Goal: Register for event/course

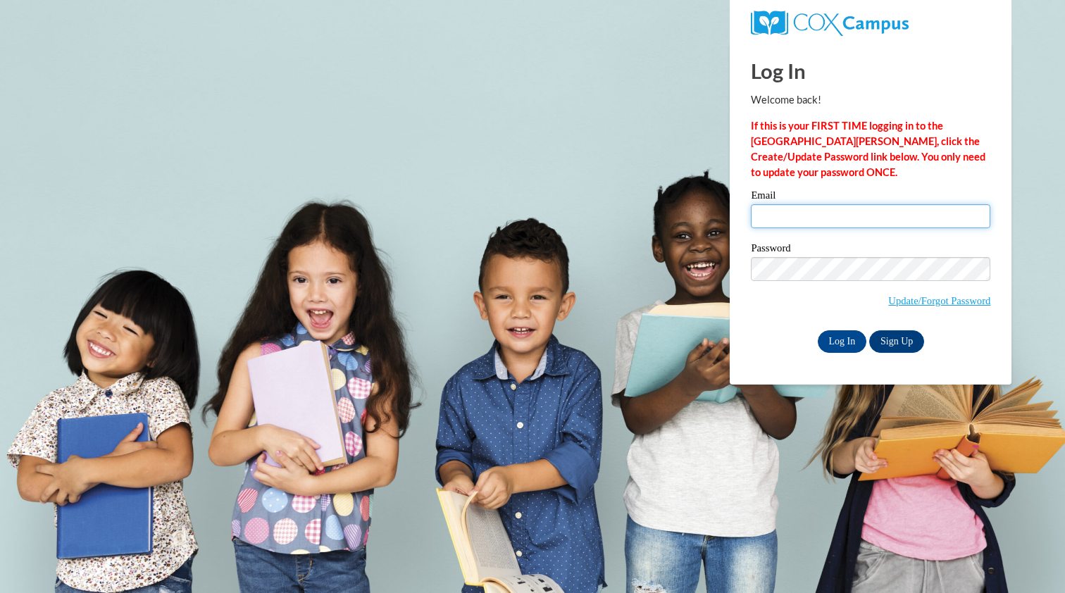
click at [843, 222] on input "Email" at bounding box center [870, 216] width 239 height 24
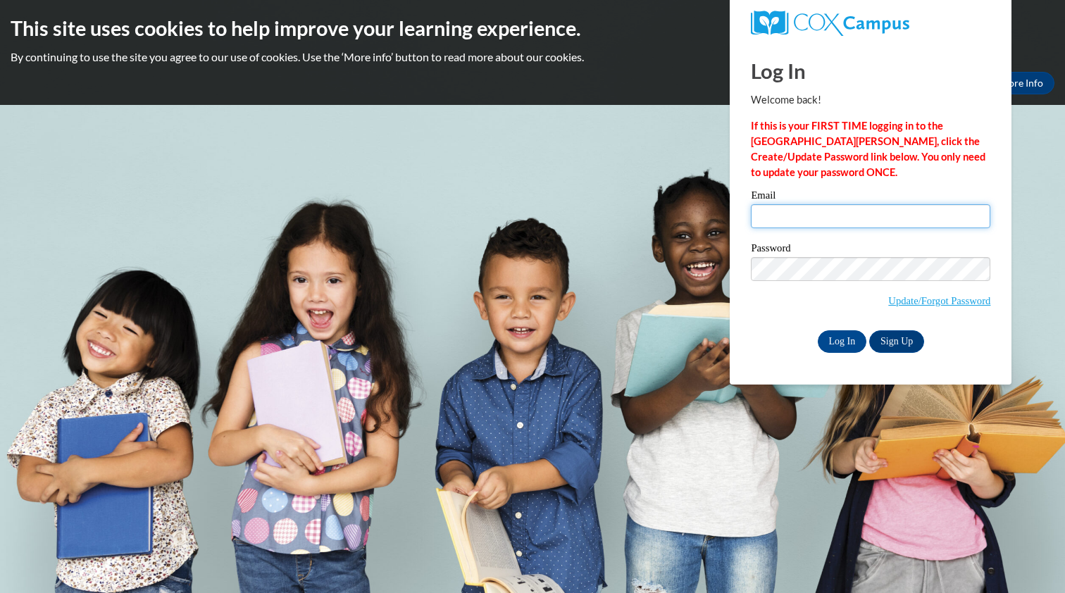
click at [813, 227] on input "Email" at bounding box center [870, 216] width 239 height 24
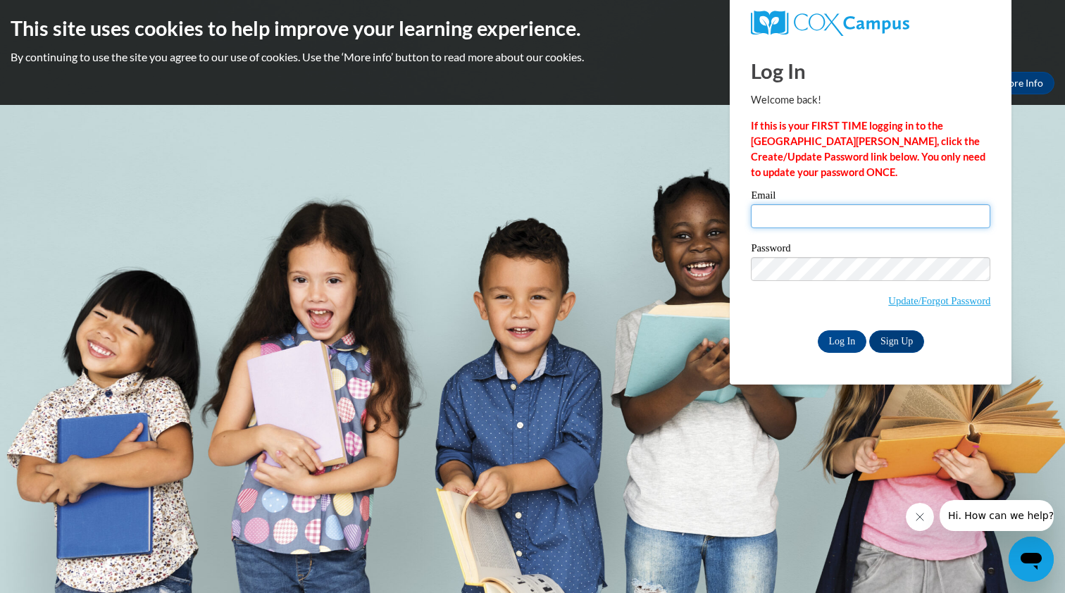
type input "fernaguirre123@gmail.com"
click at [833, 337] on input "Log In" at bounding box center [842, 341] width 49 height 23
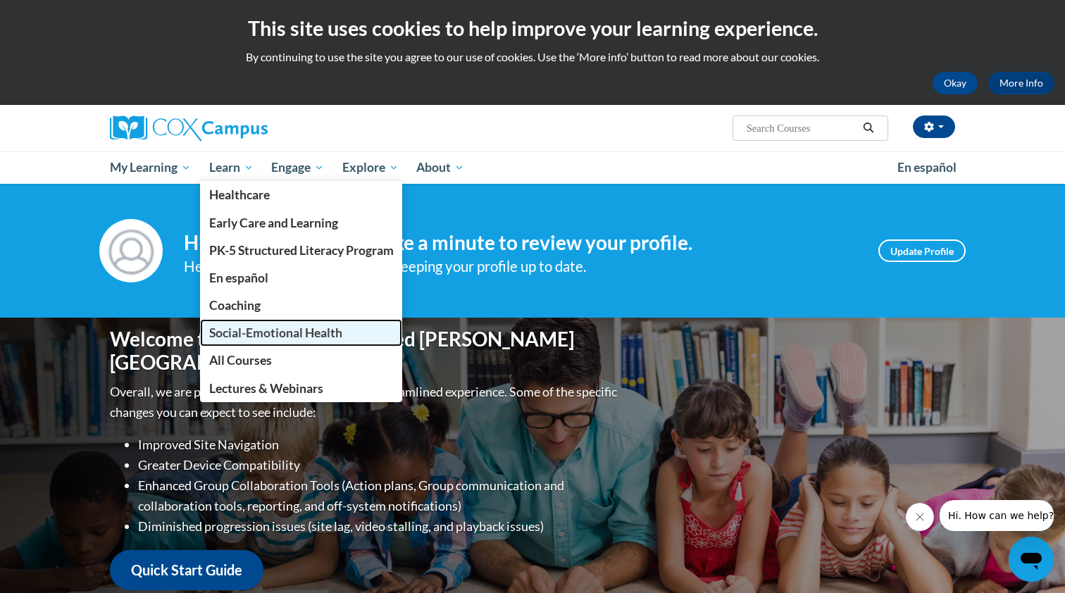
click at [263, 326] on span "Social-Emotional Health" at bounding box center [275, 332] width 133 height 15
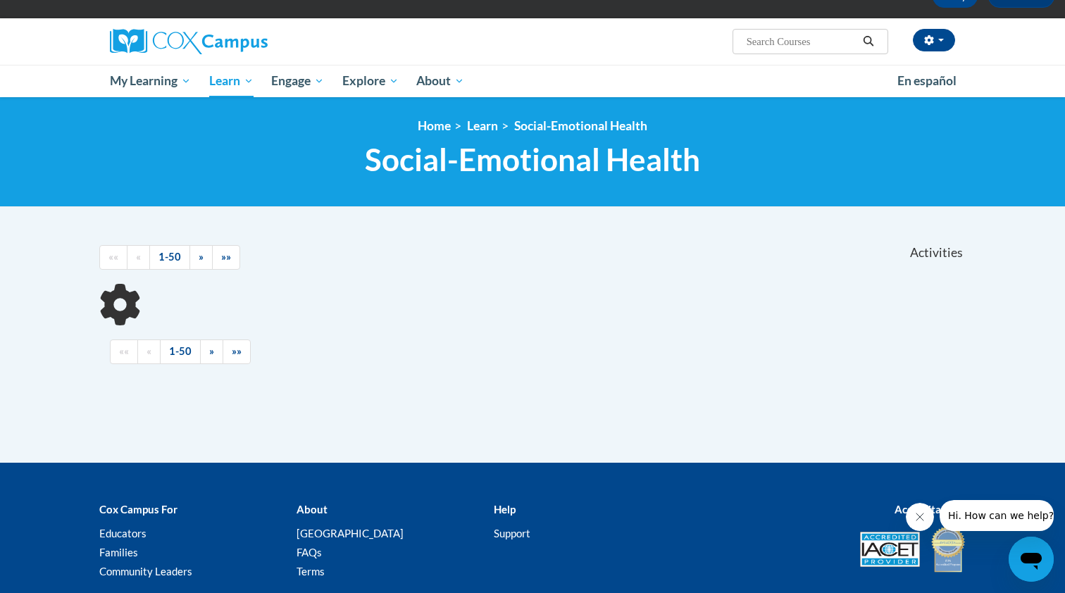
scroll to position [188, 0]
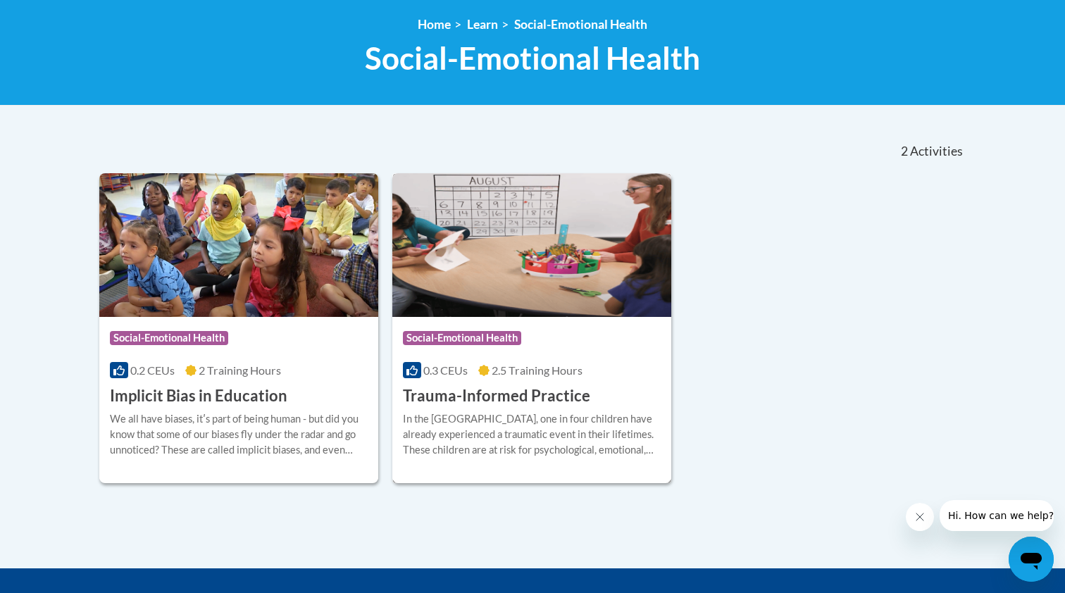
click at [523, 384] on div "Course Category: Social-Emotional Health 0.3 CEUs 2.5 Training Hours COURSE Tra…" at bounding box center [531, 362] width 279 height 90
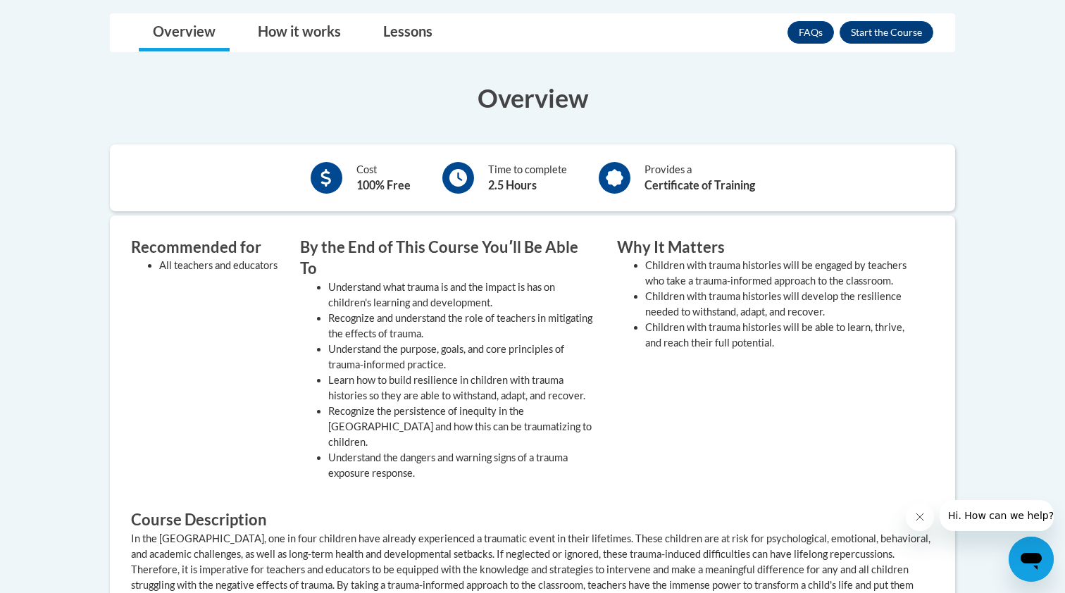
scroll to position [490, 0]
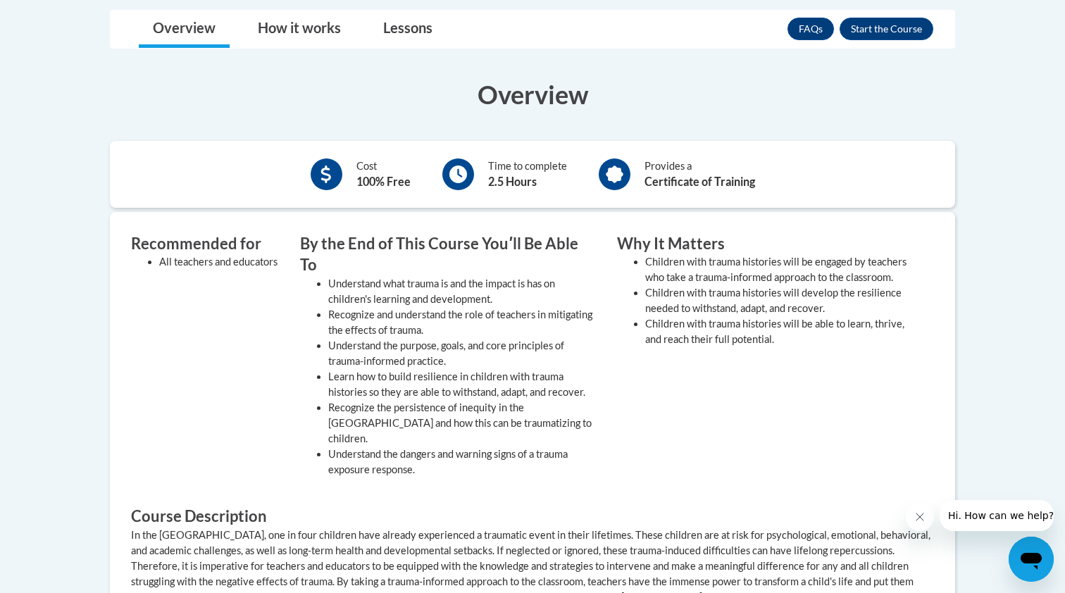
click at [368, 182] on b "100% Free" at bounding box center [383, 181] width 54 height 13
click at [495, 179] on b "2.5 Hours" at bounding box center [512, 181] width 49 height 13
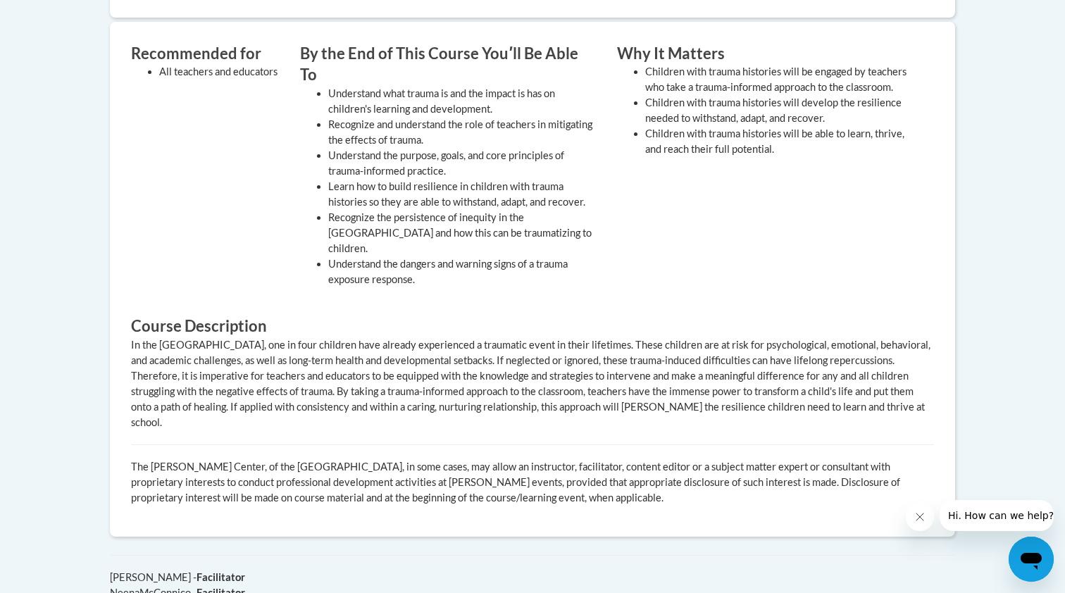
scroll to position [680, 0]
drag, startPoint x: 380, startPoint y: 139, endPoint x: 391, endPoint y: 169, distance: 32.3
click at [391, 169] on ul "Understand what trauma is and the impact is has on children's learning and deve…" at bounding box center [448, 187] width 296 height 201
click at [392, 180] on li "Learn how to build resilience in children with trauma histories so they are abl…" at bounding box center [462, 195] width 268 height 31
click at [337, 338] on div "In the [GEOGRAPHIC_DATA], one in four children have already experienced a traum…" at bounding box center [532, 384] width 803 height 93
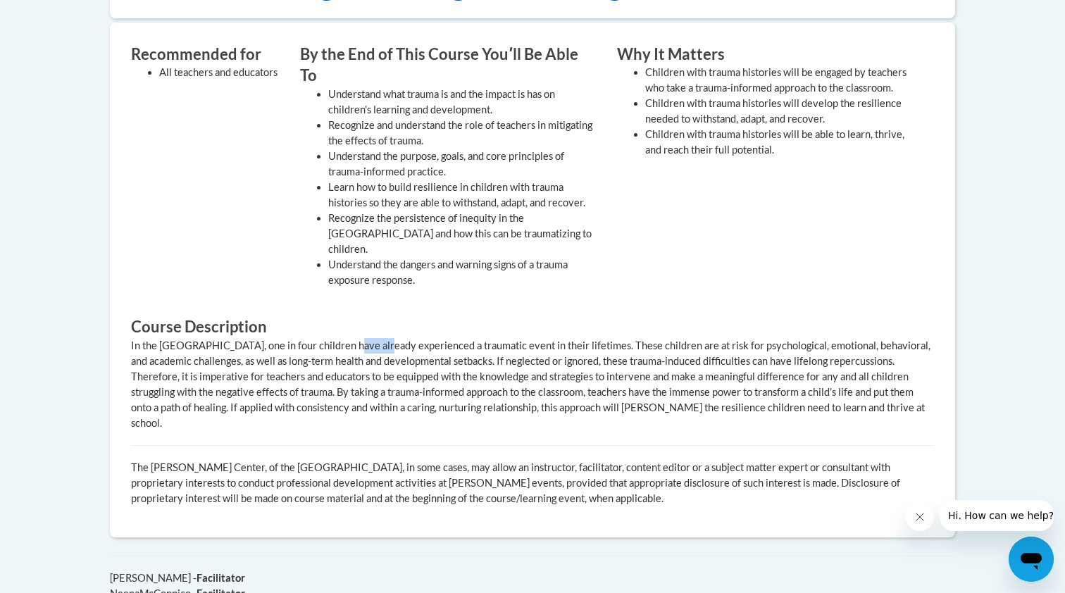
click at [337, 338] on div "In the [GEOGRAPHIC_DATA], one in four children have already experienced a traum…" at bounding box center [532, 384] width 803 height 93
click at [349, 211] on li "Recognize the persistence of inequity in the [GEOGRAPHIC_DATA] and how this can…" at bounding box center [462, 234] width 268 height 46
drag, startPoint x: 409, startPoint y: 240, endPoint x: 419, endPoint y: 237, distance: 10.3
click at [419, 257] on li "Understand the dangers and warning signs of a trauma exposure response." at bounding box center [462, 272] width 268 height 31
click at [412, 257] on li "Understand the dangers and warning signs of a trauma exposure response." at bounding box center [462, 272] width 268 height 31
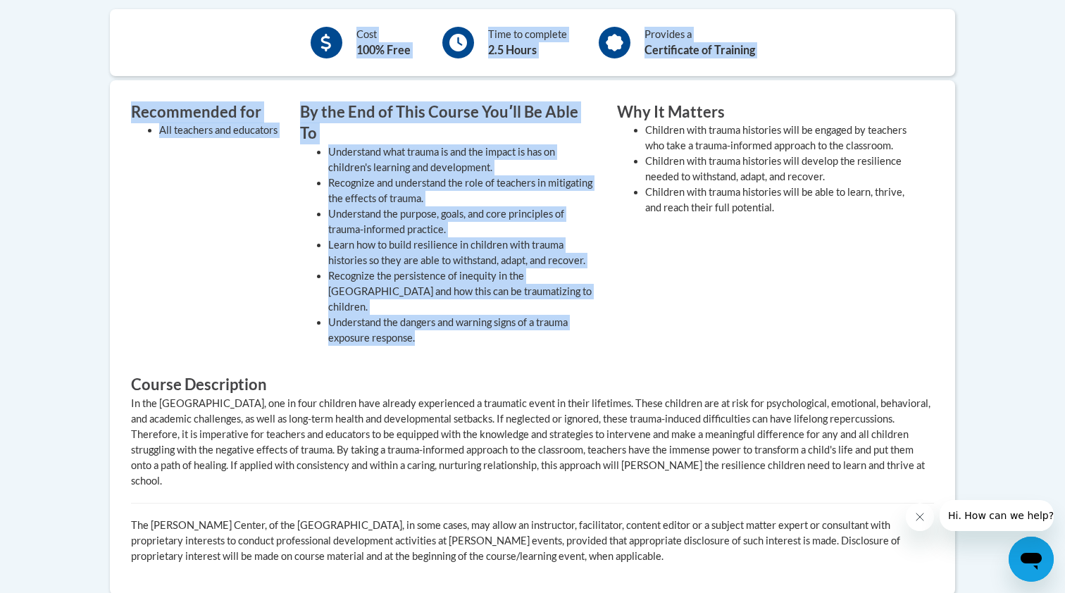
scroll to position [604, 0]
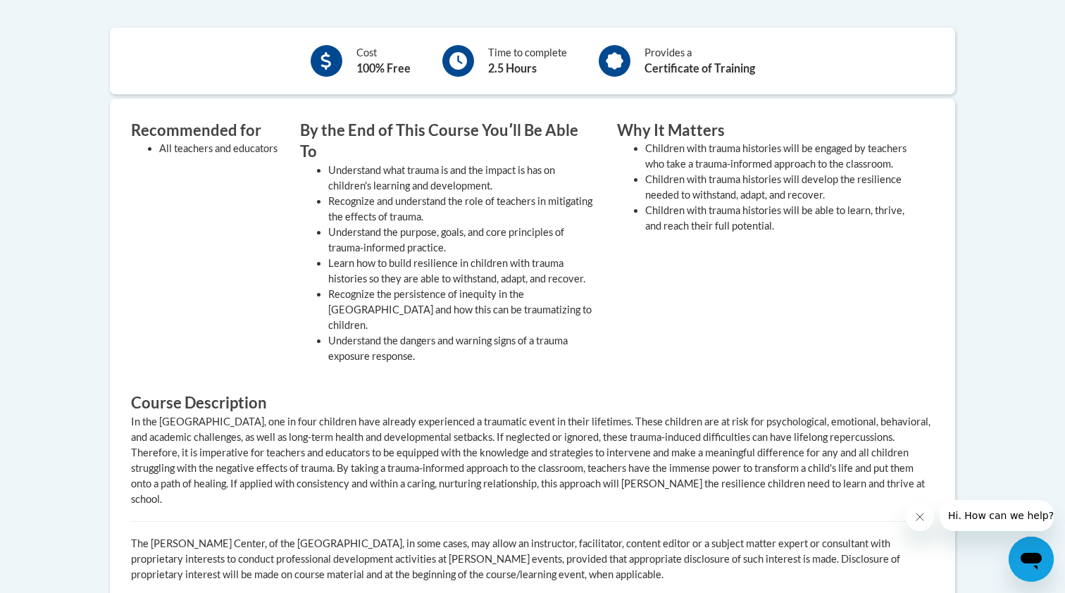
drag, startPoint x: 414, startPoint y: 241, endPoint x: 458, endPoint y: 312, distance: 83.5
click at [459, 333] on li "Understand the dangers and warning signs of a trauma exposure response." at bounding box center [462, 348] width 268 height 31
click at [458, 333] on li "Understand the dangers and warning signs of a trauma exposure response." at bounding box center [462, 348] width 268 height 31
click at [451, 333] on li "Understand the dangers and warning signs of a trauma exposure response." at bounding box center [462, 348] width 268 height 31
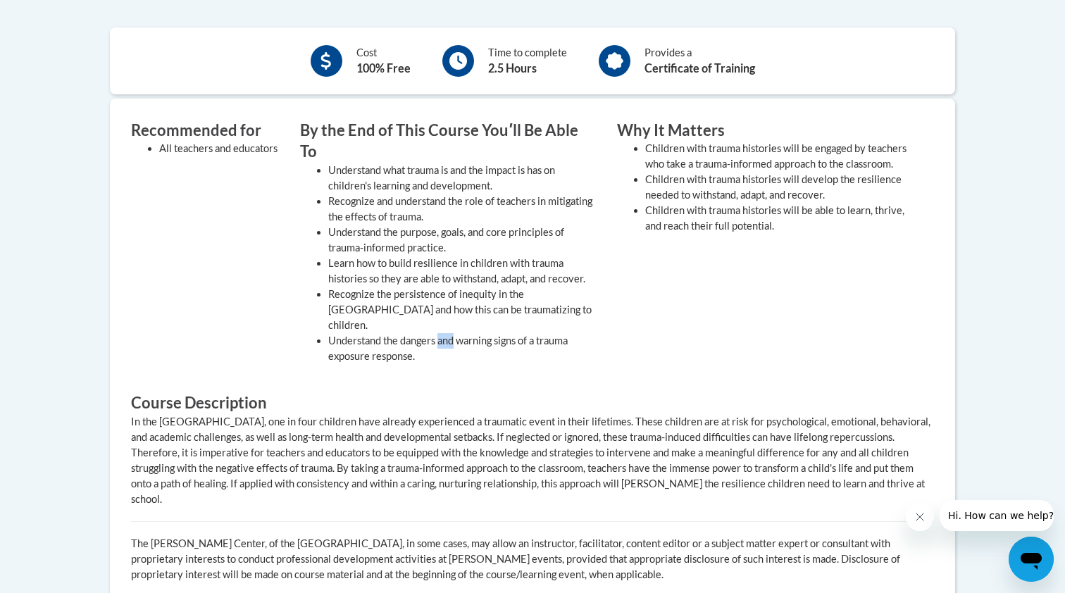
click at [451, 333] on li "Understand the dangers and warning signs of a trauma exposure response." at bounding box center [462, 348] width 268 height 31
click at [465, 333] on li "Understand the dangers and warning signs of a trauma exposure response." at bounding box center [462, 348] width 268 height 31
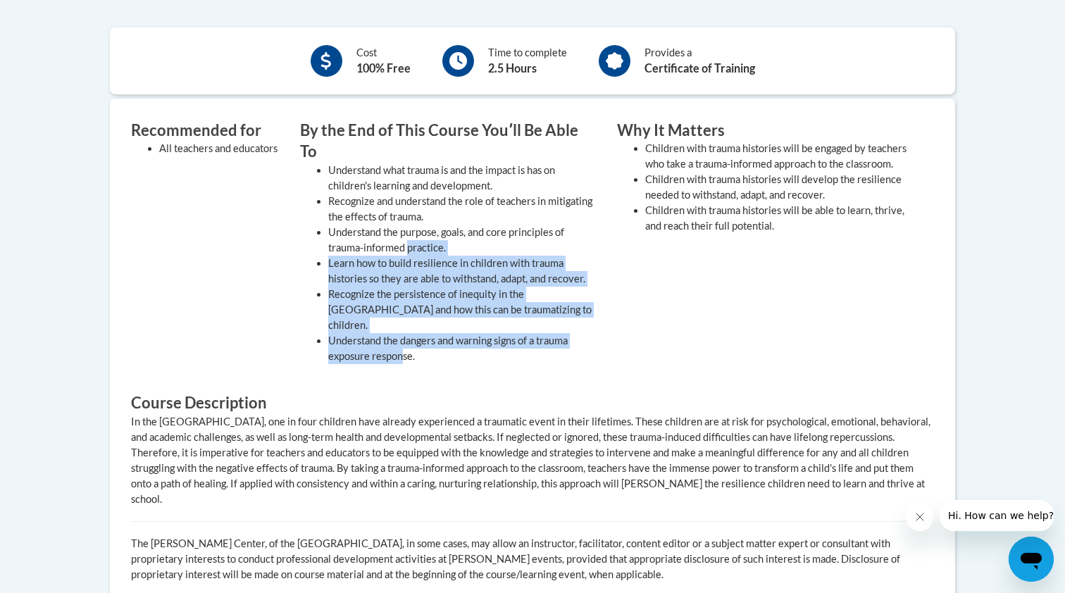
drag, startPoint x: 404, startPoint y: 319, endPoint x: 409, endPoint y: 223, distance: 96.7
click at [409, 223] on ul "Understand what trauma is and the impact is has on children's learning and deve…" at bounding box center [448, 263] width 296 height 201
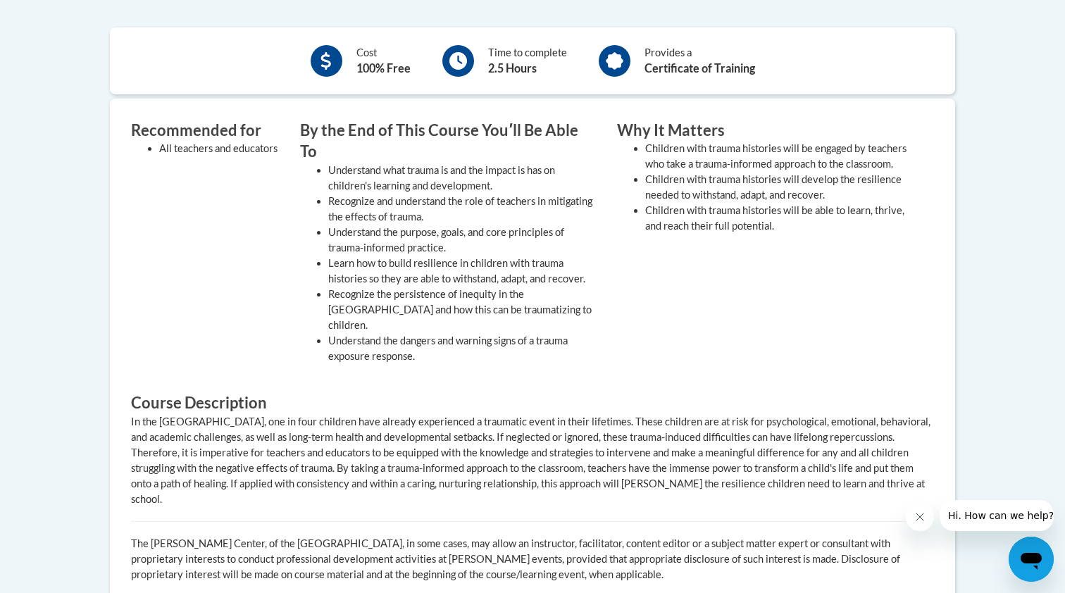
click at [406, 225] on li "Understand the purpose, goals, and core principles of trauma-informed practice." at bounding box center [462, 240] width 268 height 31
click at [373, 225] on li "Understand the purpose, goals, and core principles of trauma-informed practice." at bounding box center [462, 240] width 268 height 31
click at [372, 225] on li "Understand the purpose, goals, and core principles of trauma-informed practice." at bounding box center [462, 240] width 268 height 31
click at [379, 225] on li "Understand the purpose, goals, and core principles of trauma-informed practice." at bounding box center [462, 240] width 268 height 31
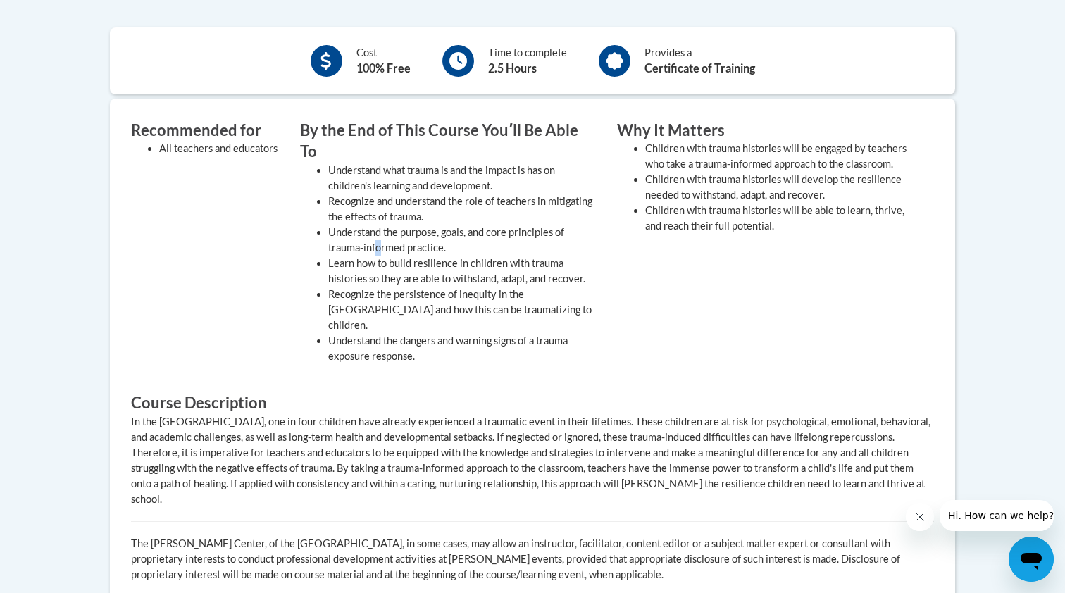
click at [375, 225] on li "Understand the purpose, goals, and core principles of trauma-informed practice." at bounding box center [462, 240] width 268 height 31
click at [374, 227] on li "Understand the purpose, goals, and core principles of trauma-informed practice." at bounding box center [462, 240] width 268 height 31
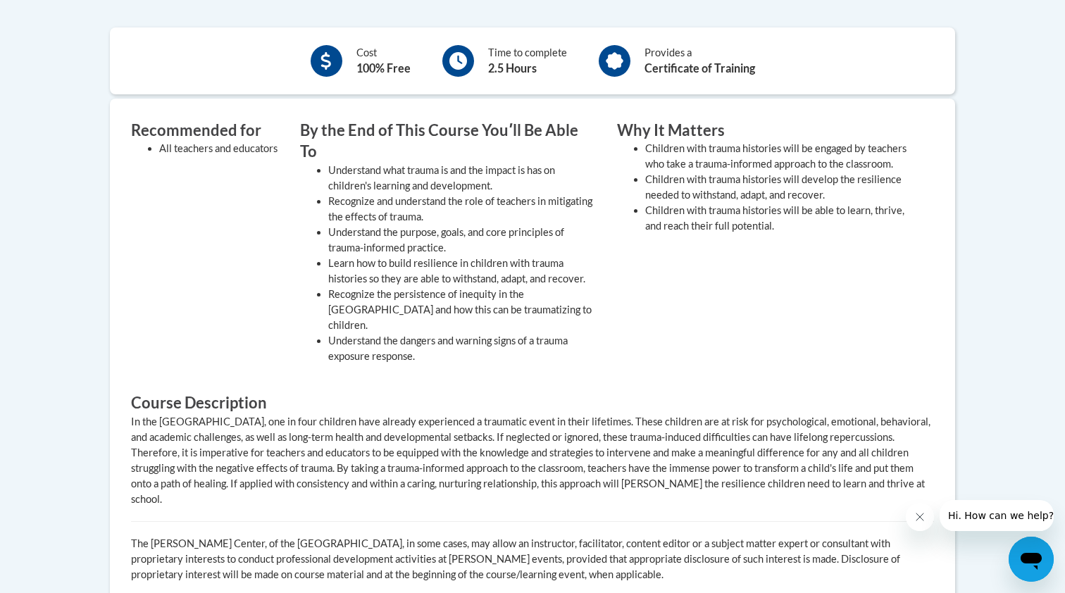
click at [382, 256] on li "Learn how to build resilience in children with trauma histories so they are abl…" at bounding box center [462, 271] width 268 height 31
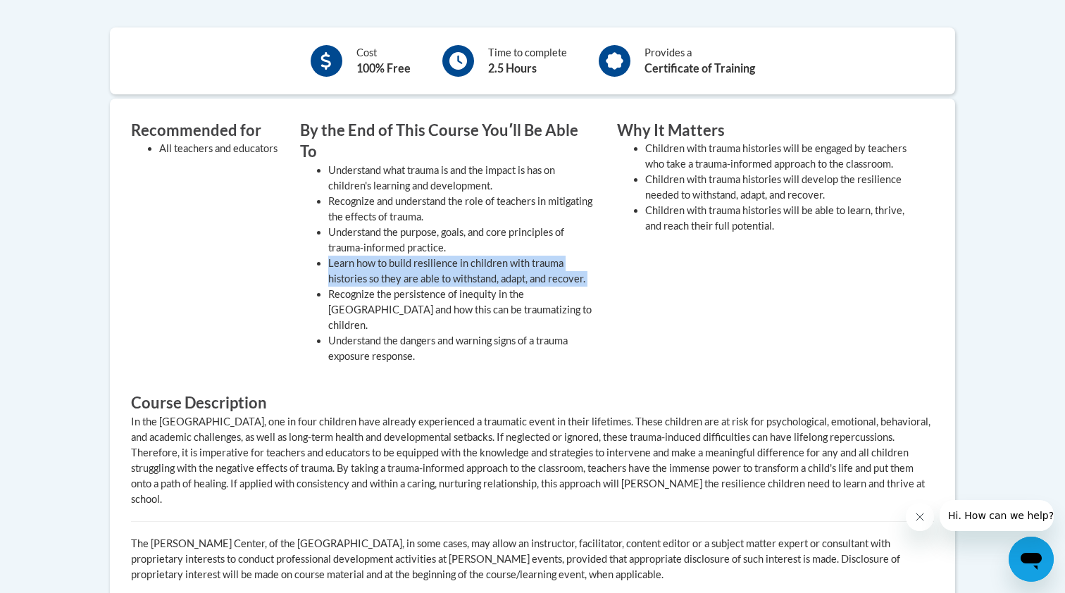
click at [382, 256] on li "Learn how to build resilience in children with trauma histories so they are abl…" at bounding box center [462, 271] width 268 height 31
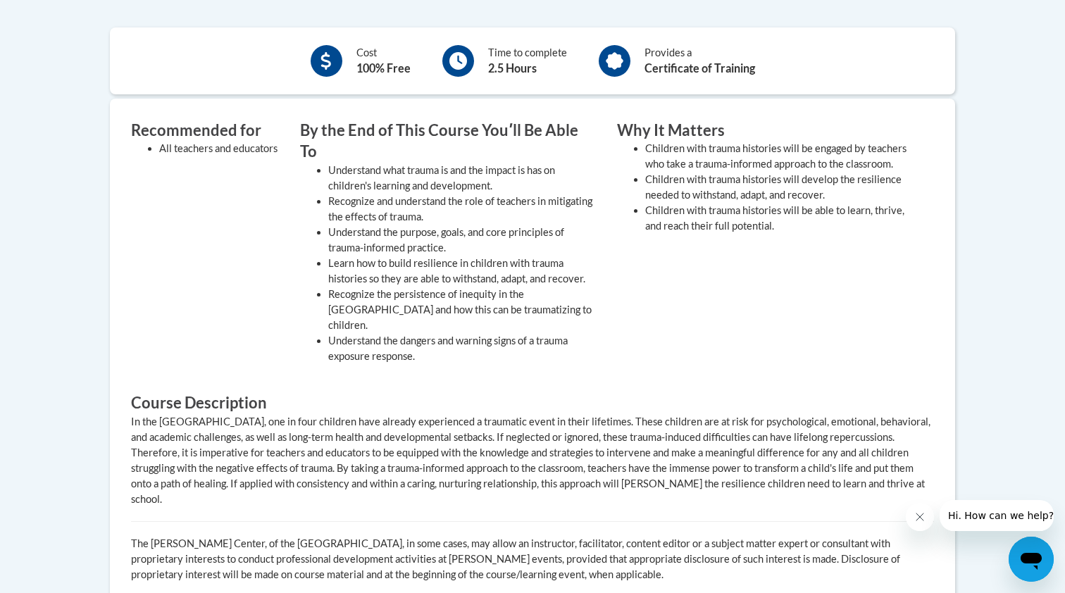
click at [442, 256] on li "Learn how to build resilience in children with trauma histories so they are abl…" at bounding box center [462, 271] width 268 height 31
click at [435, 287] on li "Recognize the persistence of inequity in the [GEOGRAPHIC_DATA] and how this can…" at bounding box center [462, 310] width 268 height 46
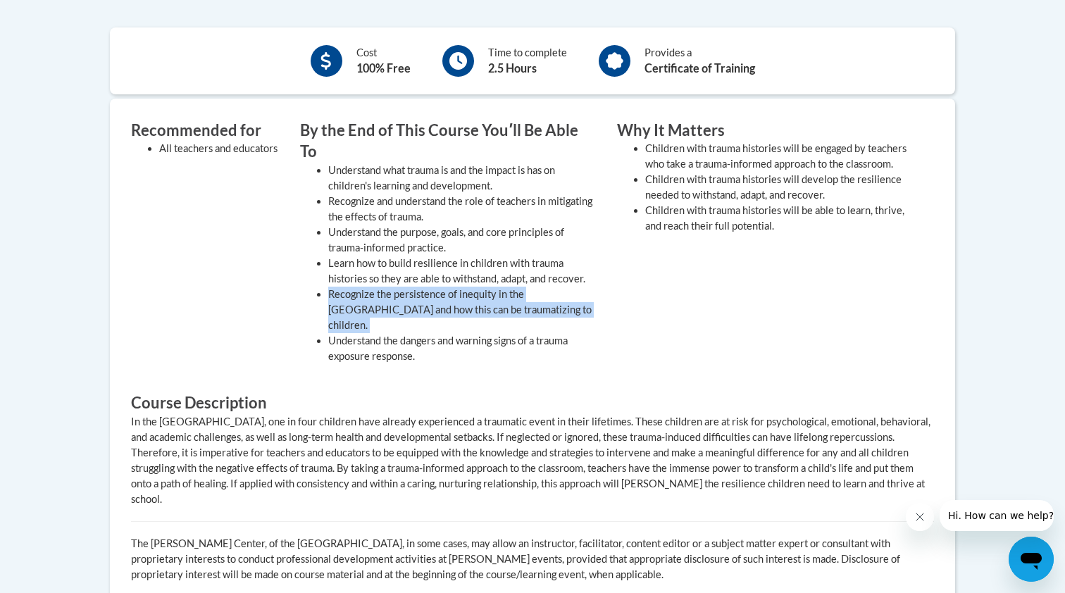
click at [435, 287] on li "Recognize the persistence of inequity in the [GEOGRAPHIC_DATA] and how this can…" at bounding box center [462, 310] width 268 height 46
drag, startPoint x: 447, startPoint y: 290, endPoint x: 456, endPoint y: 294, distance: 9.2
click at [456, 294] on li "Recognize the persistence of inequity in the [GEOGRAPHIC_DATA] and how this can…" at bounding box center [462, 310] width 268 height 46
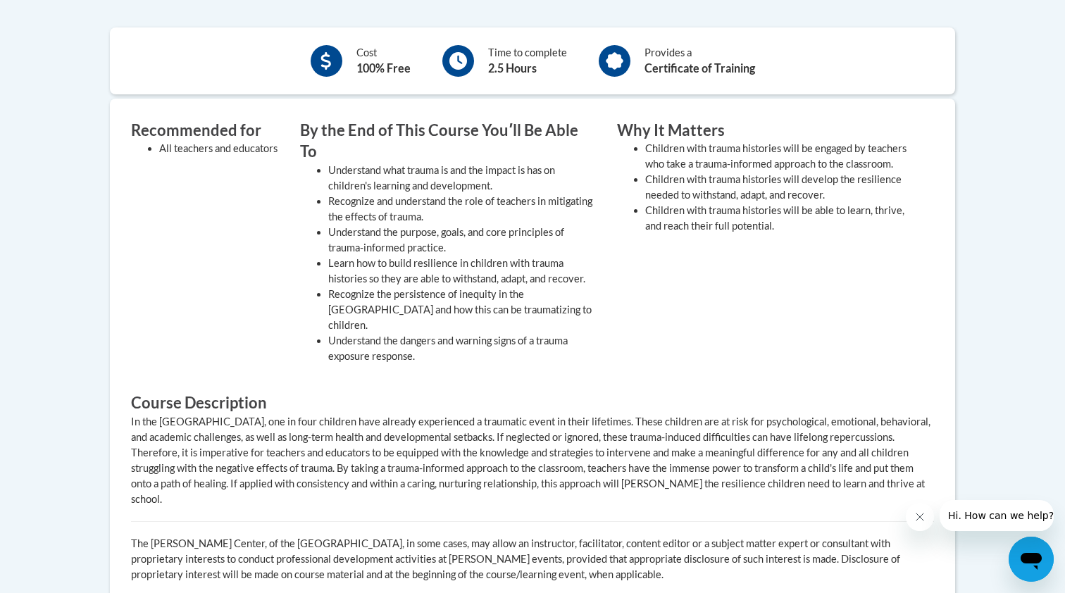
click at [488, 333] on li "Understand the dangers and warning signs of a trauma exposure response." at bounding box center [462, 348] width 268 height 31
drag, startPoint x: 665, startPoint y: 156, endPoint x: 740, endPoint y: 156, distance: 75.4
click at [740, 156] on li "Children with trauma histories will be engaged by teachers who take a trauma-in…" at bounding box center [779, 156] width 268 height 31
click at [743, 157] on li "Children with trauma histories will be engaged by teachers who take a trauma-in…" at bounding box center [779, 156] width 268 height 31
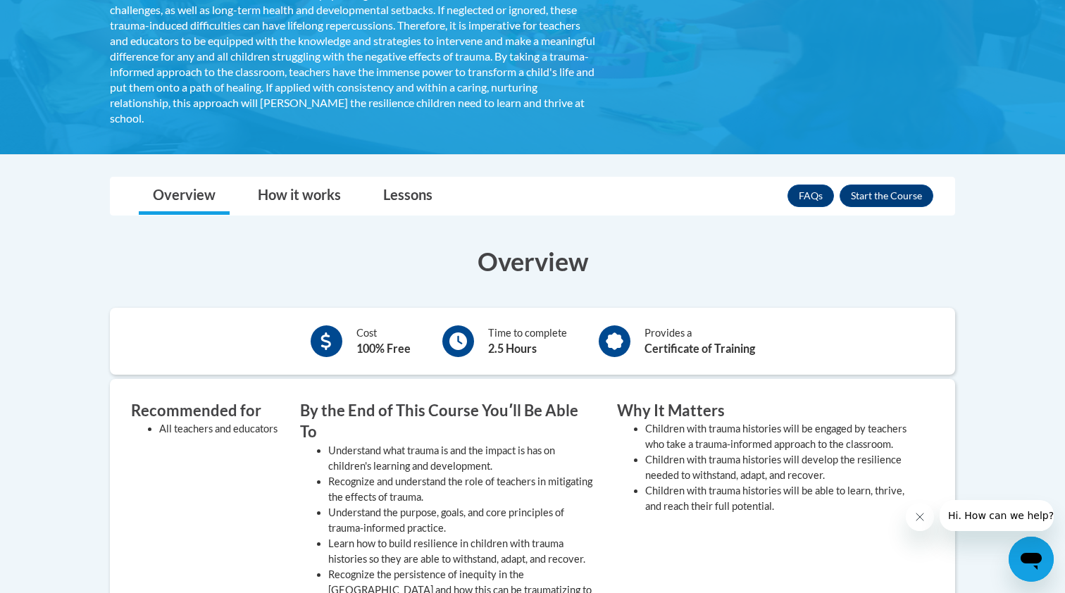
scroll to position [360, 0]
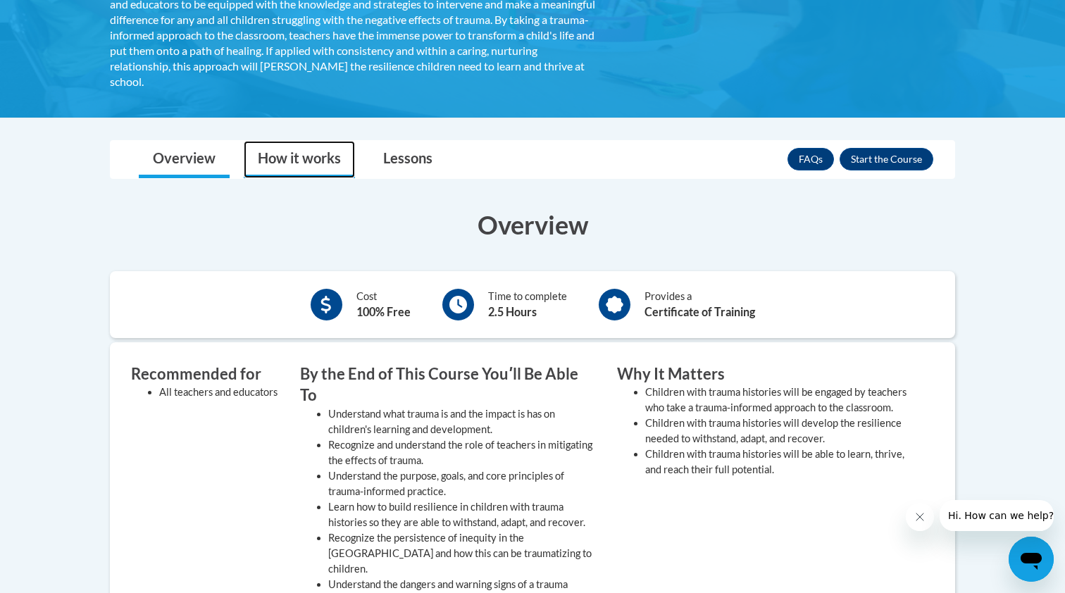
click at [311, 163] on link "How it works" at bounding box center [299, 159] width 111 height 37
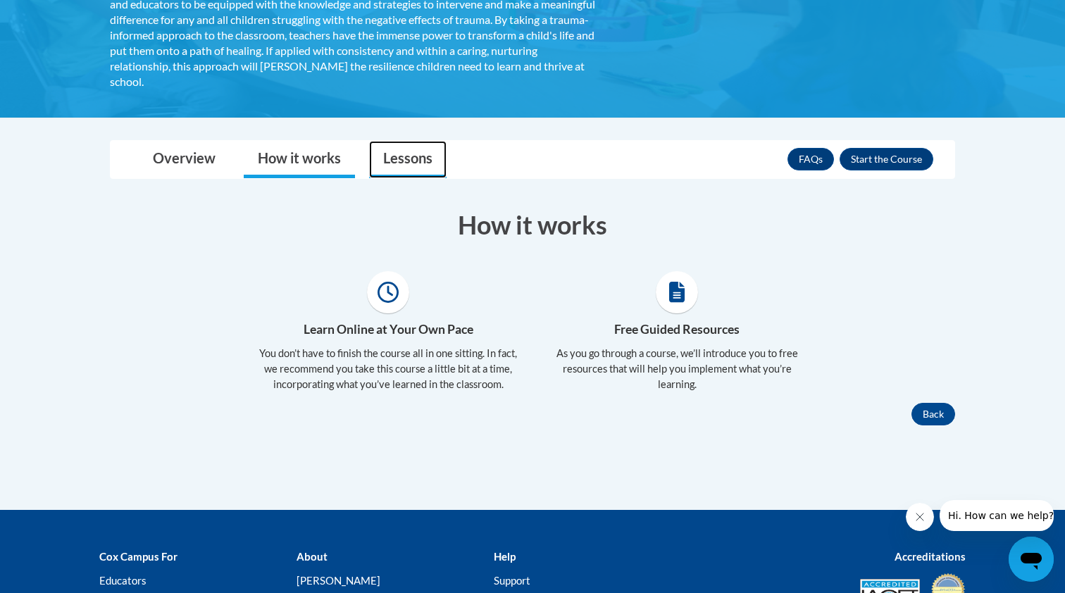
click at [408, 165] on link "Lessons" at bounding box center [407, 159] width 77 height 37
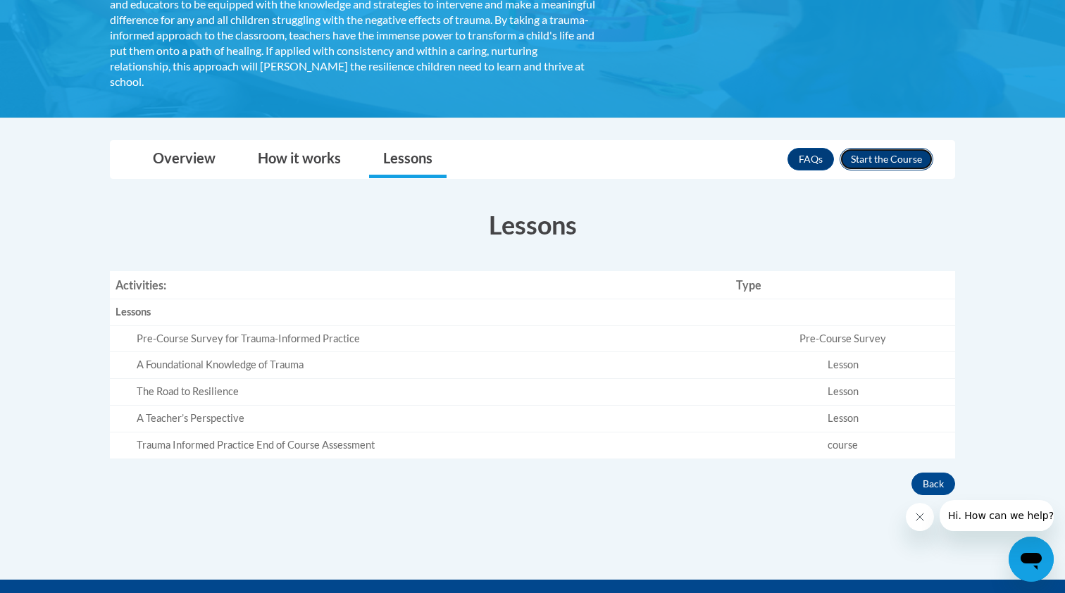
click at [880, 165] on button "Enroll" at bounding box center [887, 159] width 94 height 23
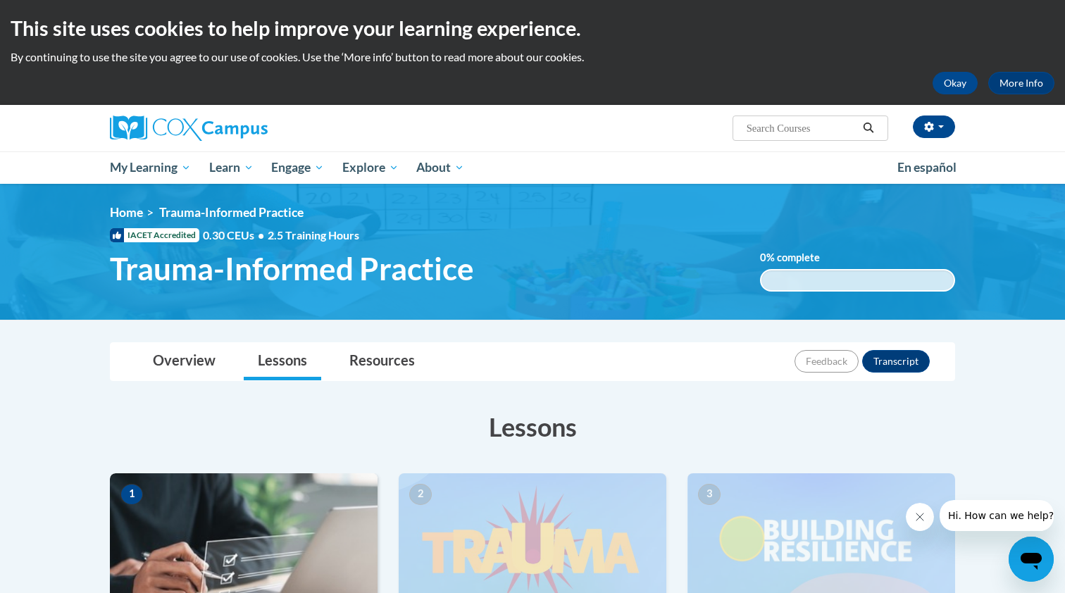
click at [761, 356] on div "Overview Lessons Resources Feedback Transcript" at bounding box center [532, 361] width 823 height 37
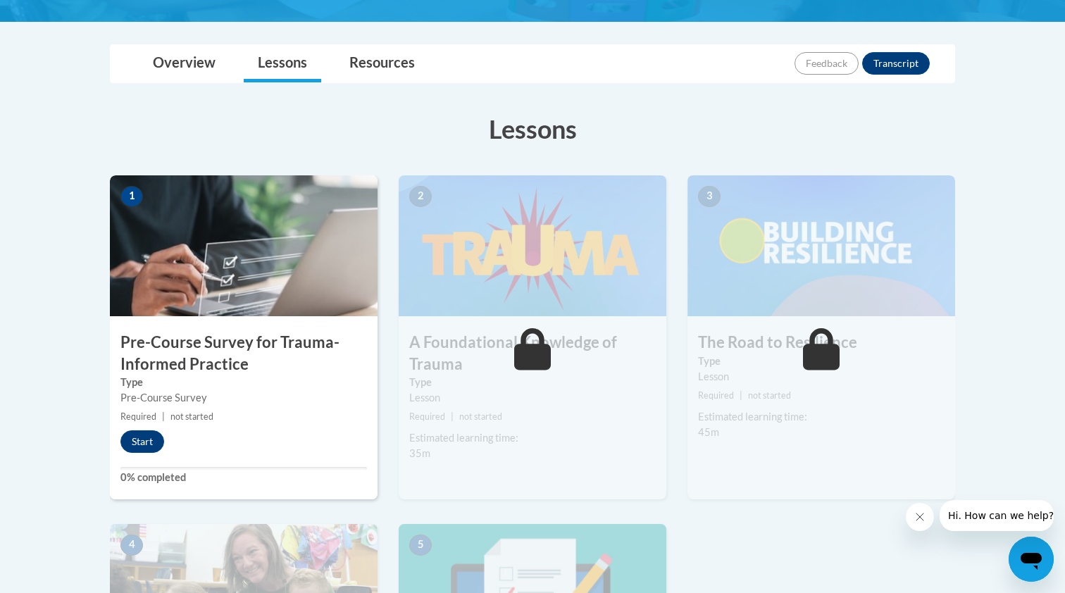
scroll to position [309, 0]
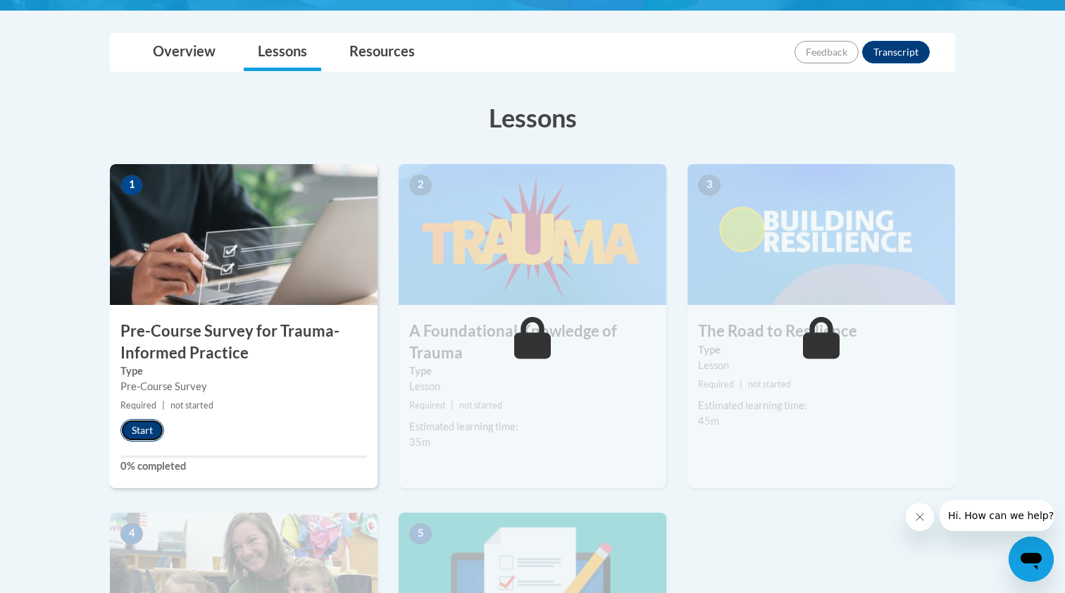
click at [151, 430] on button "Start" at bounding box center [142, 430] width 44 height 23
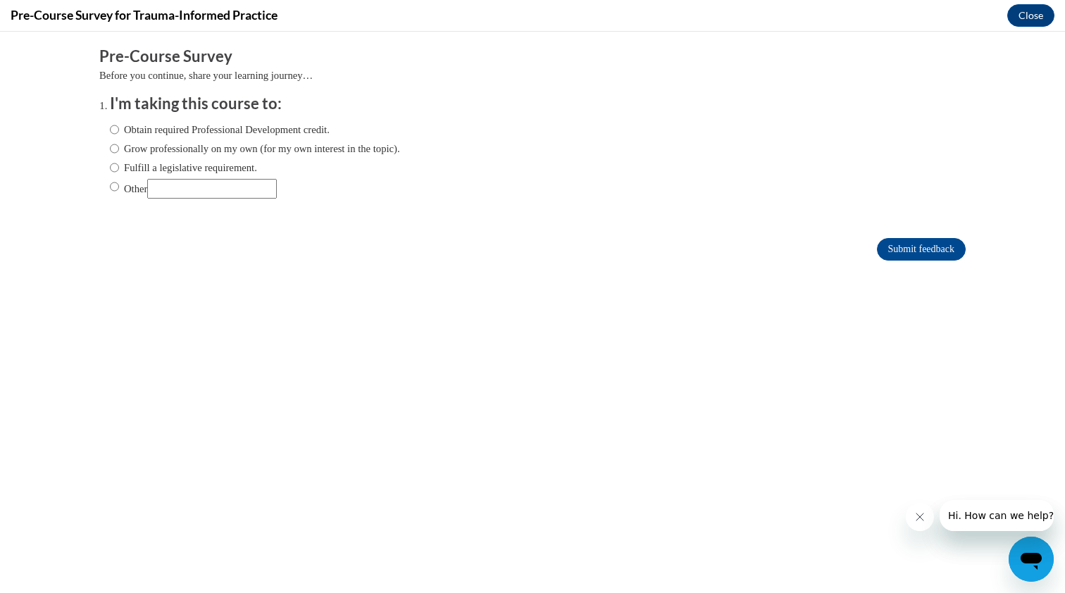
scroll to position [0, 0]
click at [245, 131] on label "Obtain required Professional Development credit." at bounding box center [220, 129] width 220 height 15
click at [119, 131] on input "Obtain required Professional Development credit." at bounding box center [114, 129] width 9 height 15
radio input "true"
click at [917, 248] on input "Submit feedback" at bounding box center [921, 249] width 89 height 23
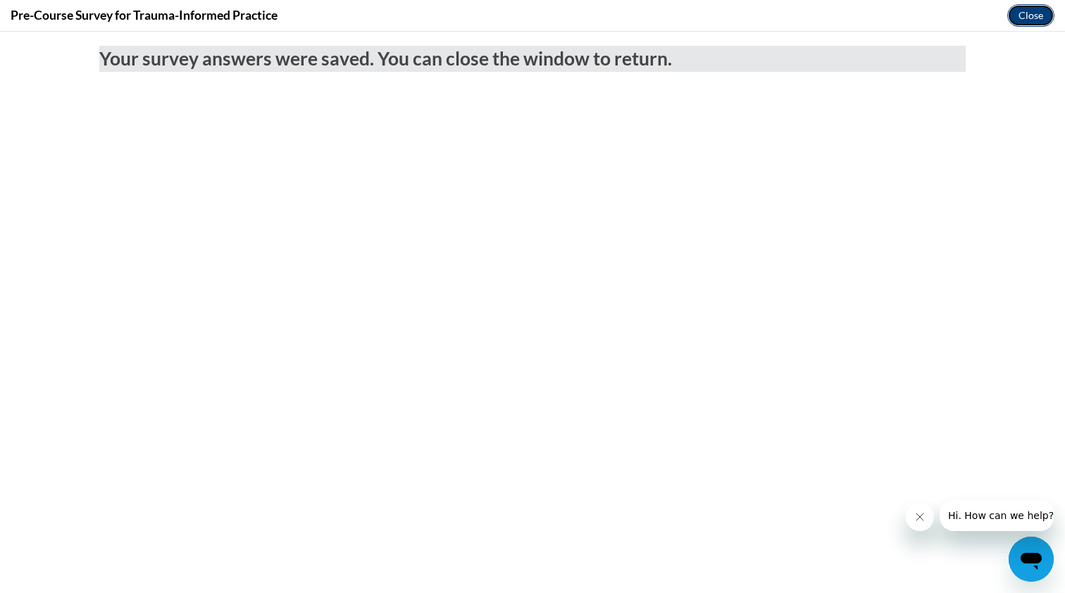
click at [1026, 4] on button "Close" at bounding box center [1030, 15] width 47 height 23
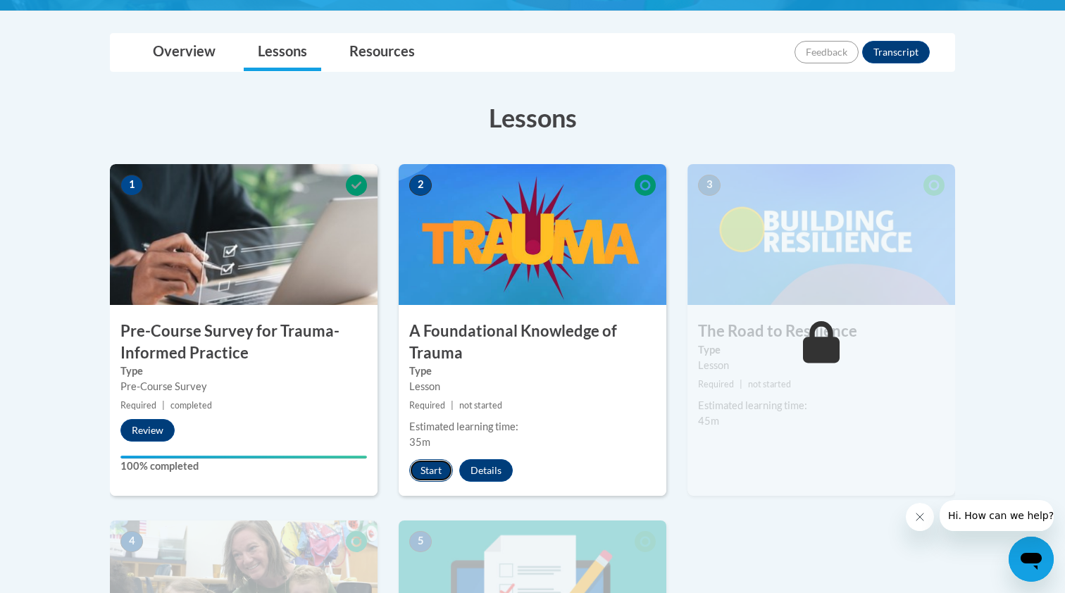
click at [435, 465] on button "Start" at bounding box center [431, 470] width 44 height 23
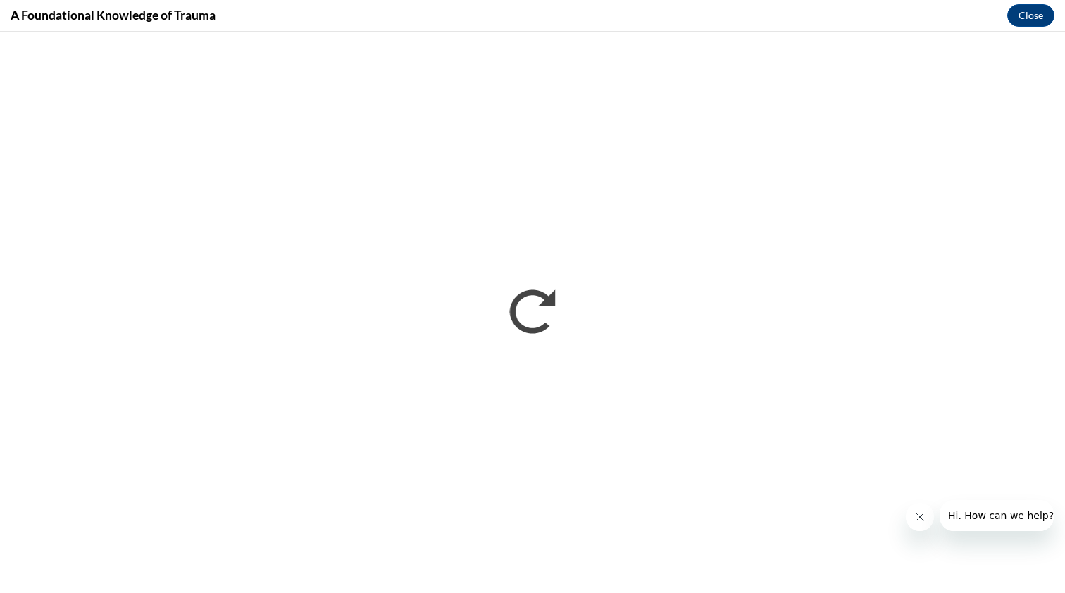
click at [923, 517] on icon "Close message from company" at bounding box center [919, 516] width 11 height 11
